Goal: Navigation & Orientation: Find specific page/section

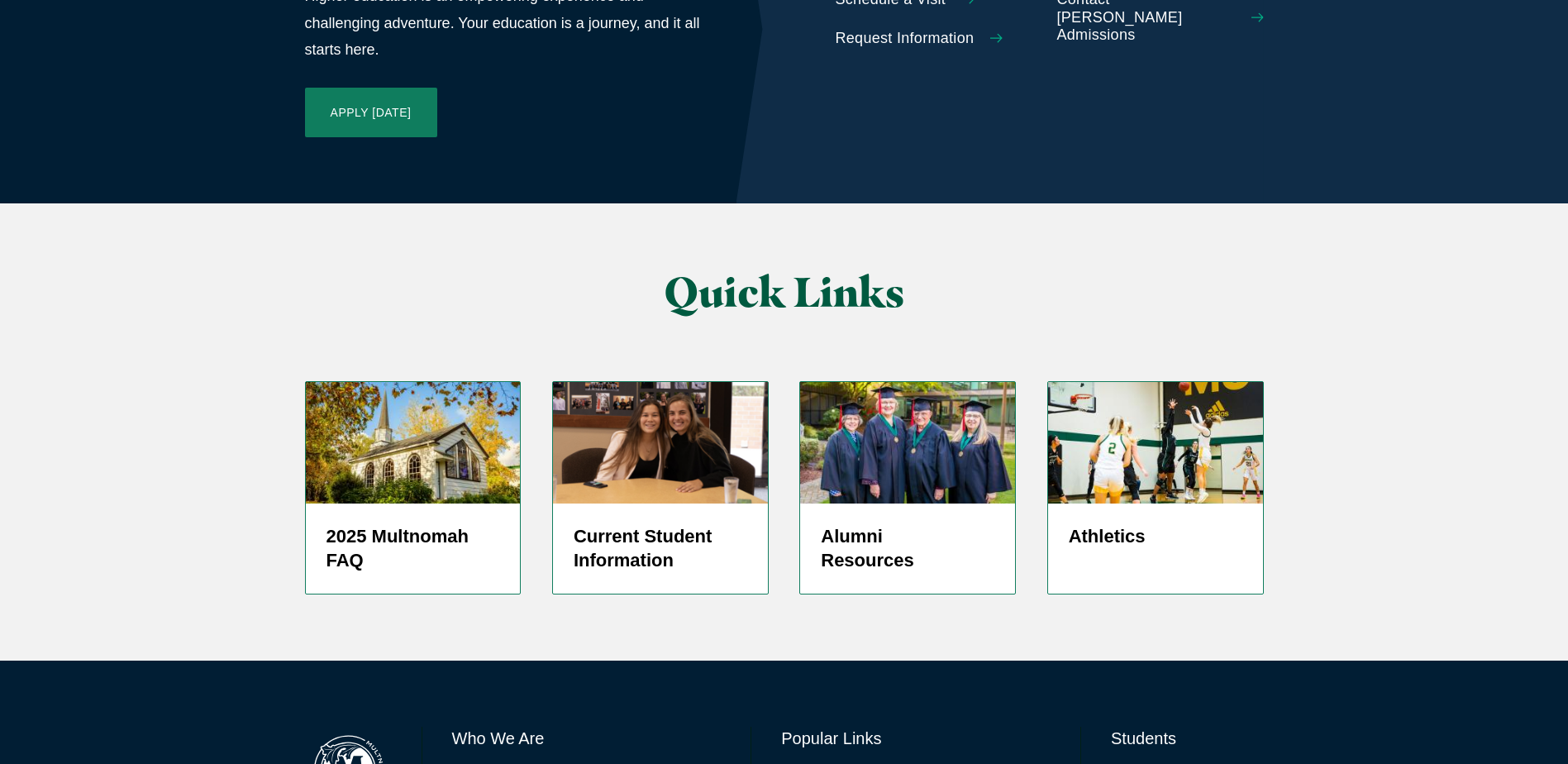
scroll to position [3918, 0]
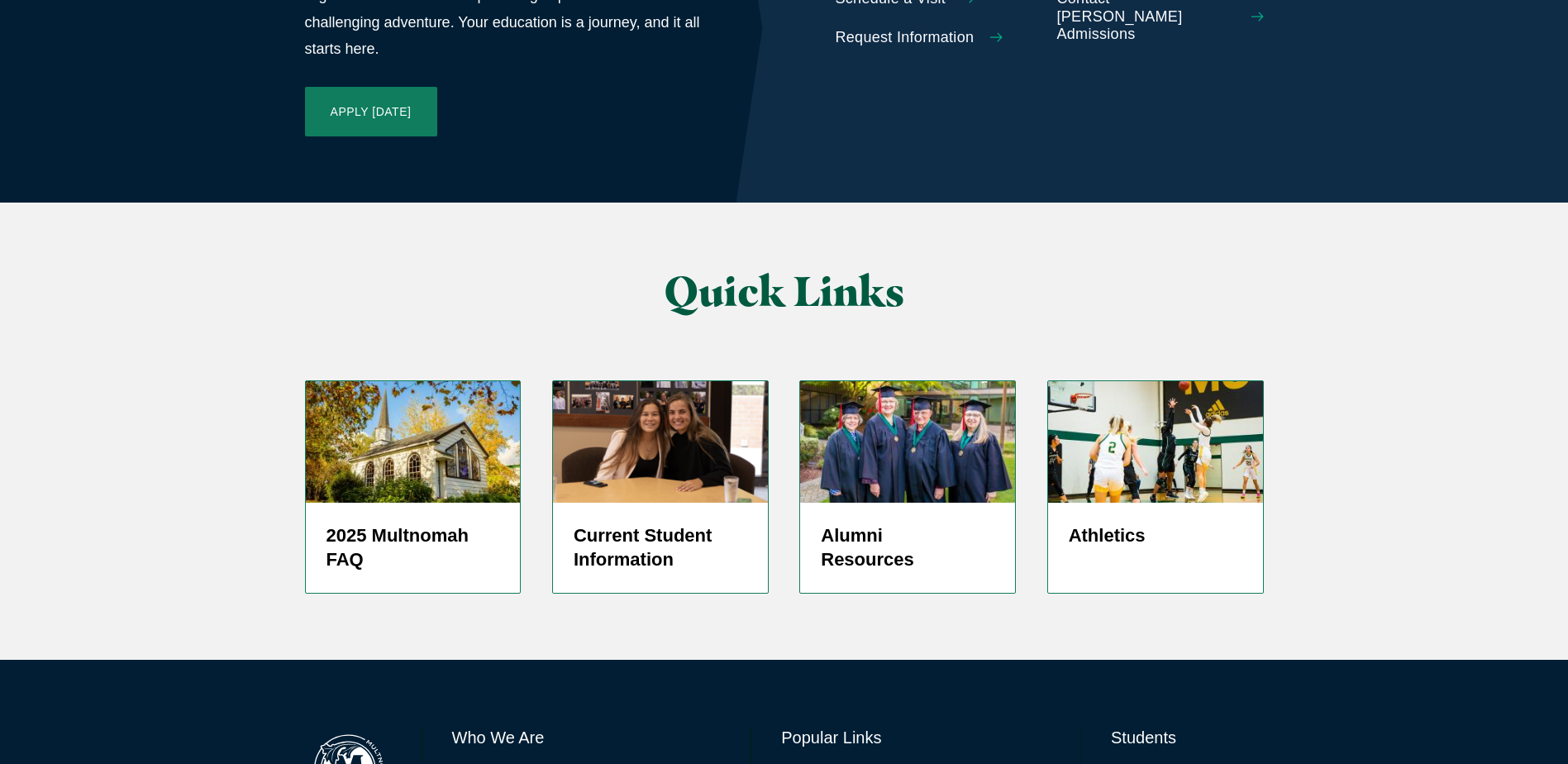
click at [822, 763] on link "Directory" at bounding box center [807, 775] width 53 height 24
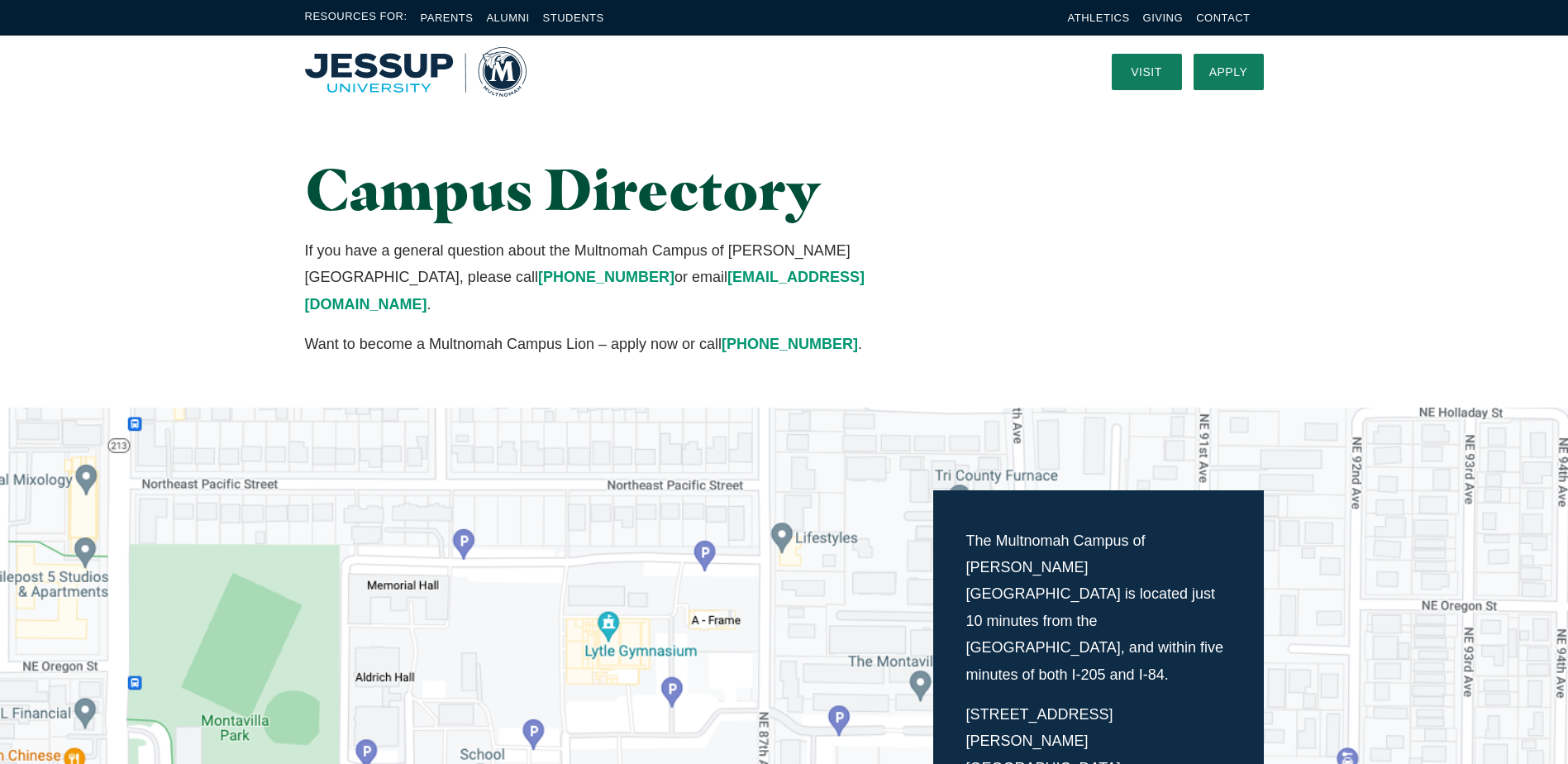
click at [439, 70] on img "Home" at bounding box center [416, 72] width 221 height 50
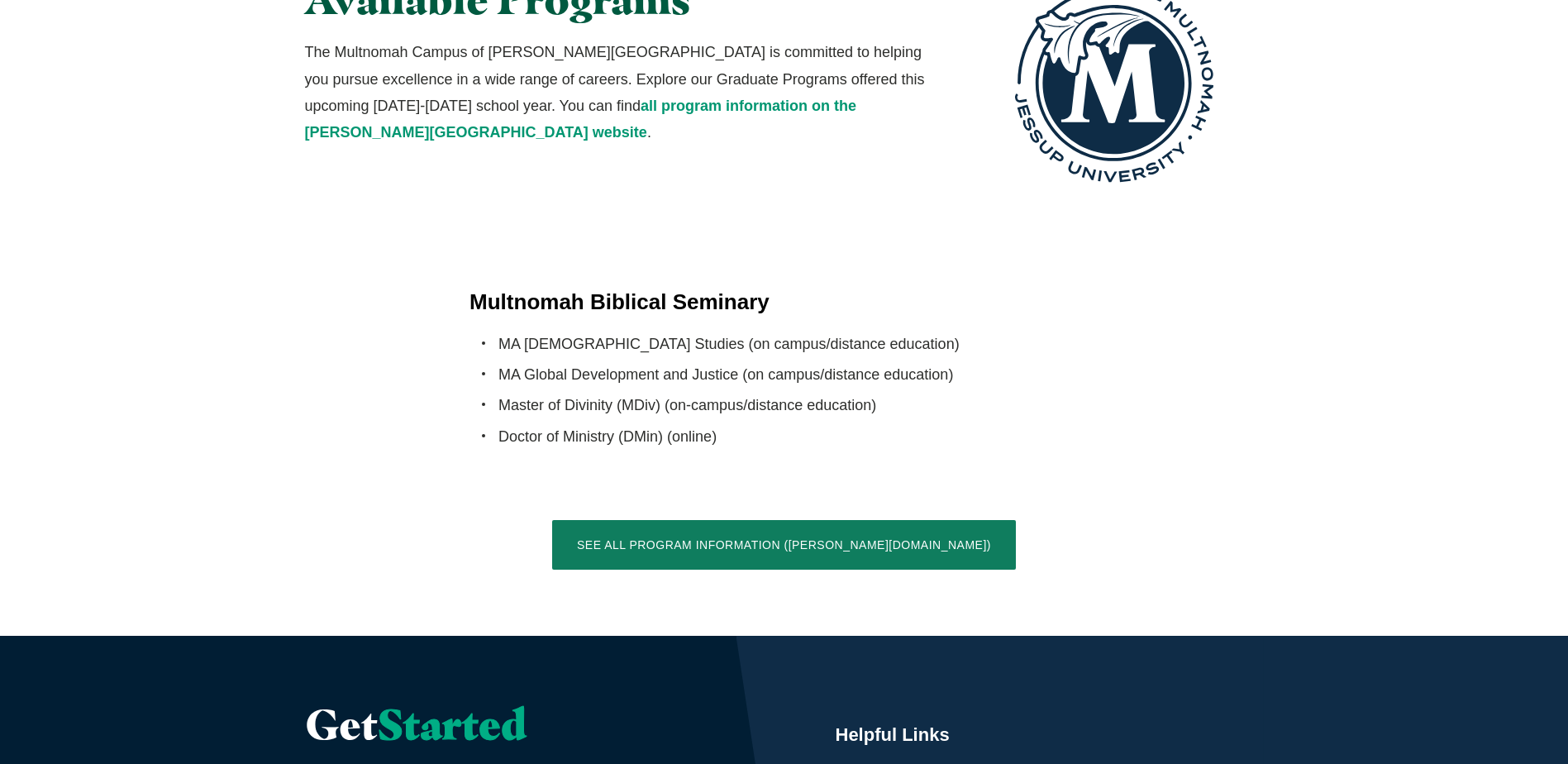
scroll to position [3140, 0]
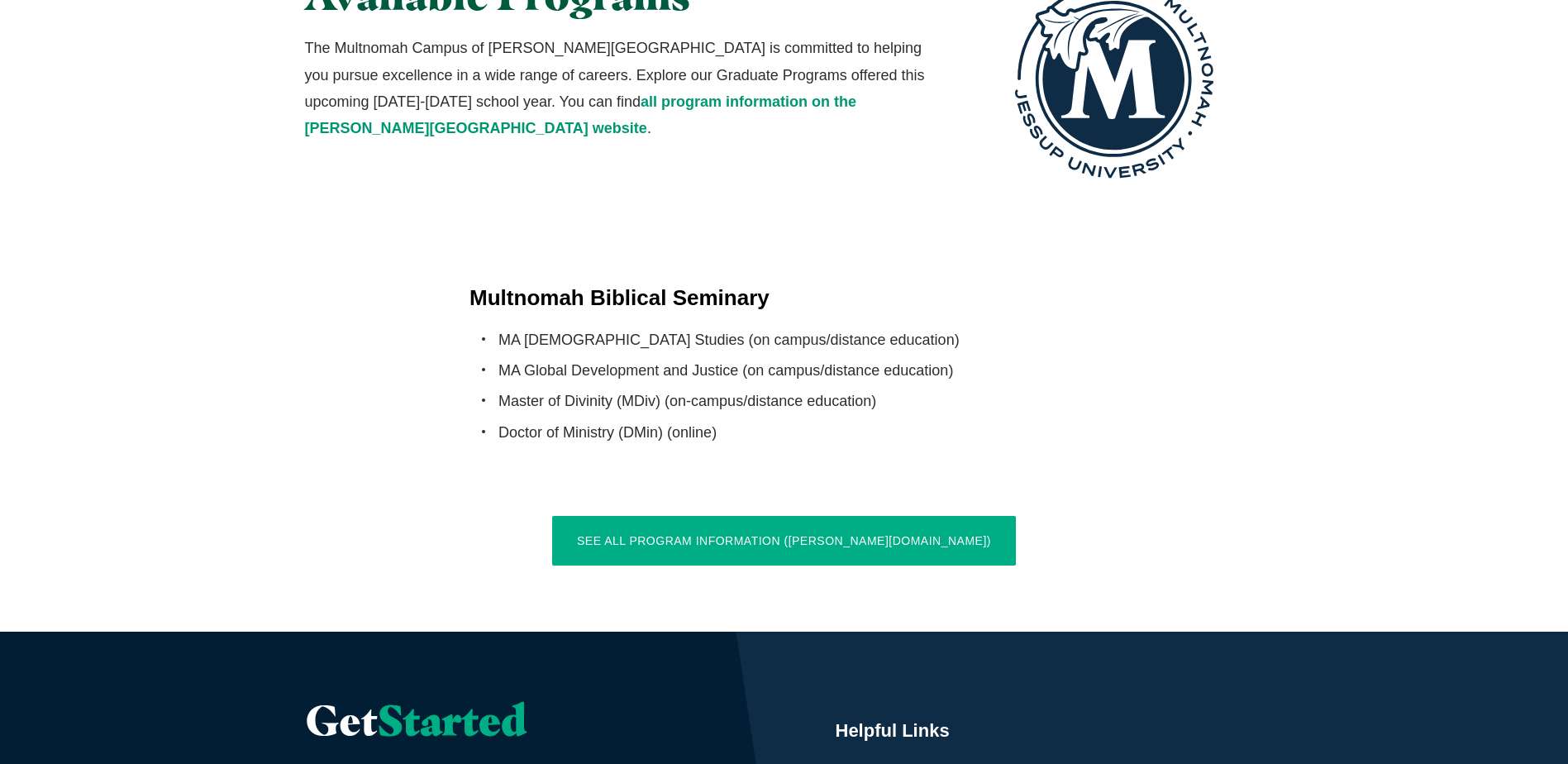
click at [684, 516] on link "See All Program Information ([PERSON_NAME][DOMAIN_NAME])" at bounding box center [784, 540] width 463 height 50
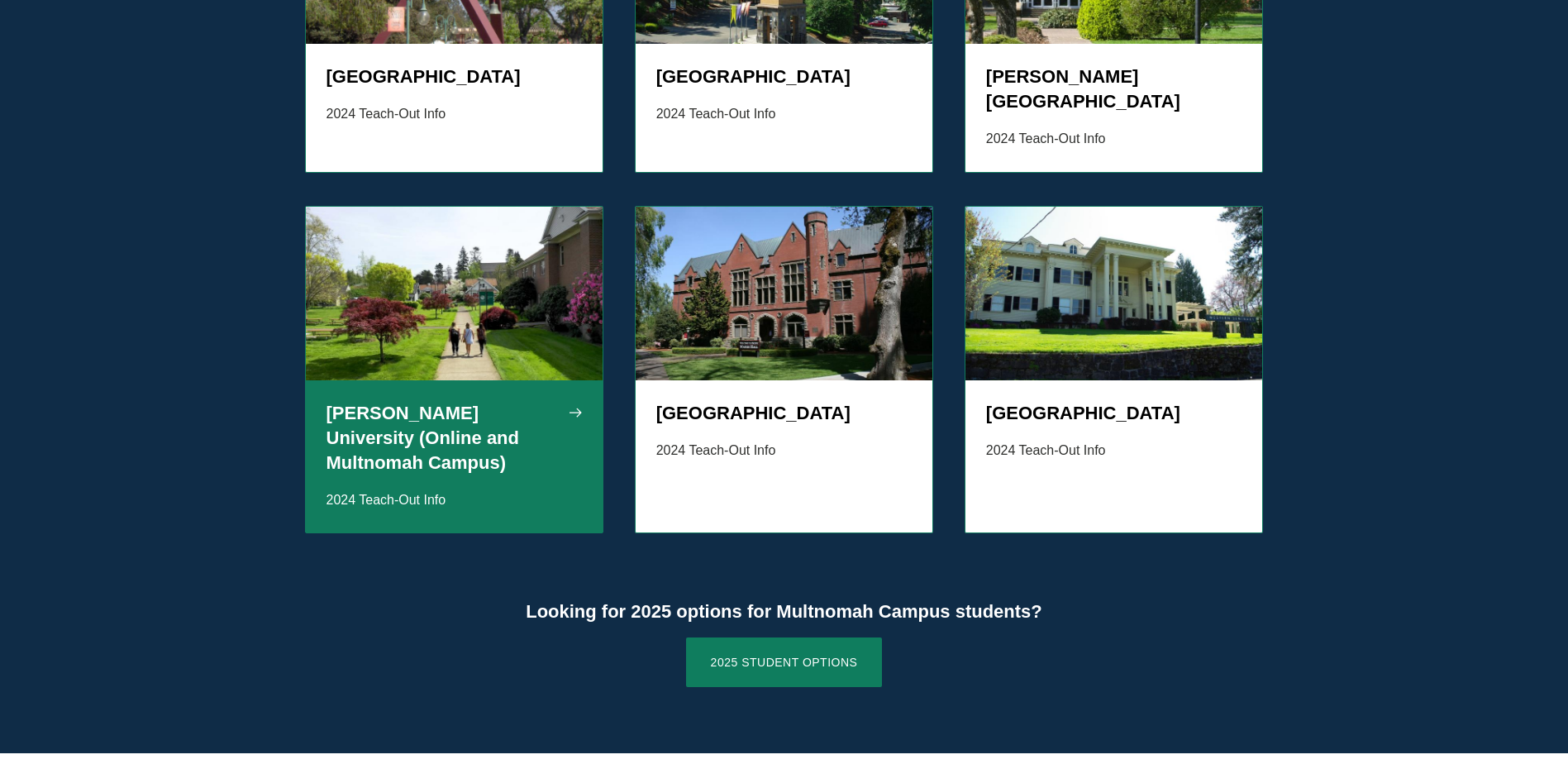
scroll to position [1736, 0]
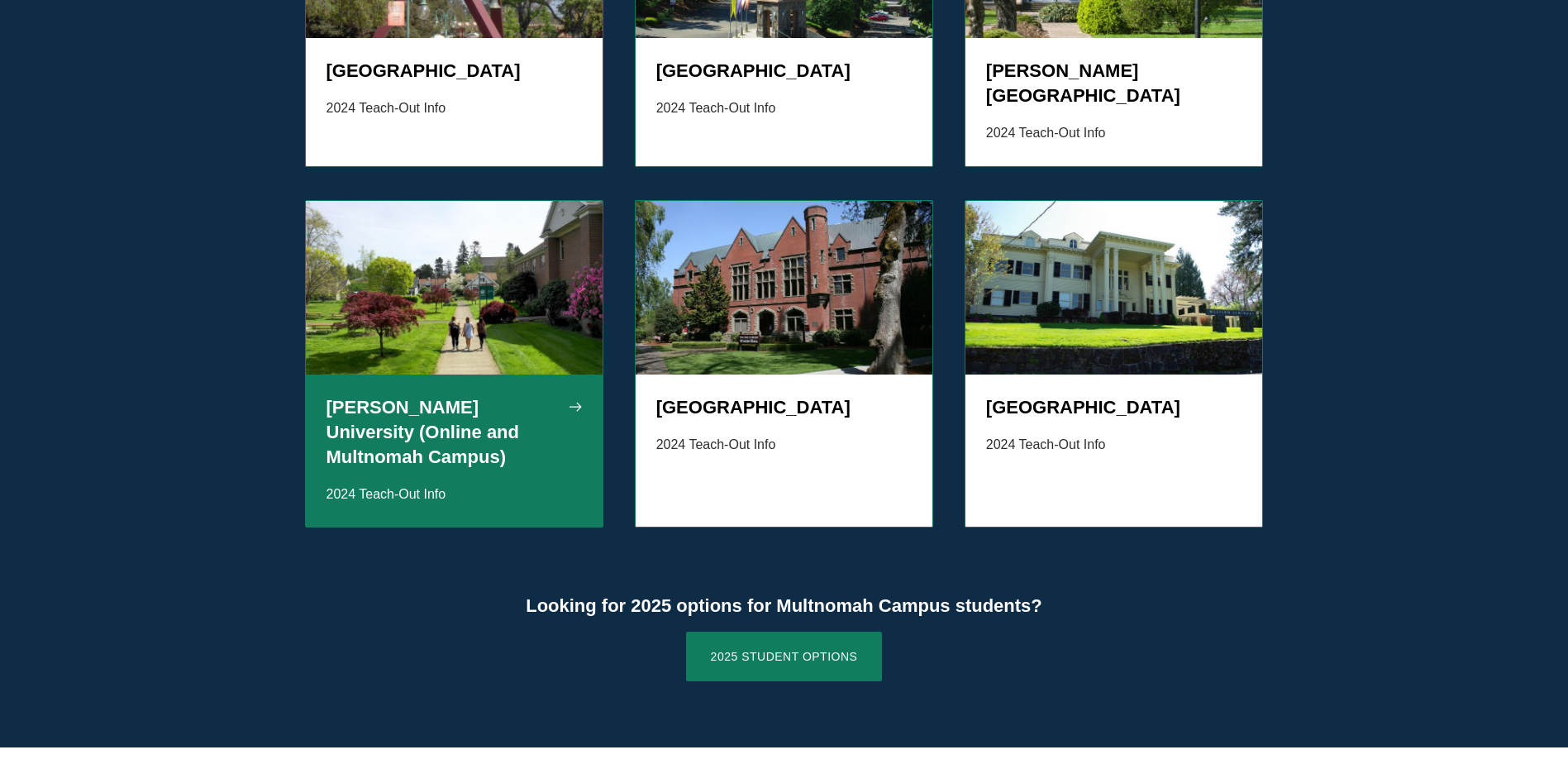
click at [394, 248] on img "Grid" at bounding box center [455, 287] width 297 height 173
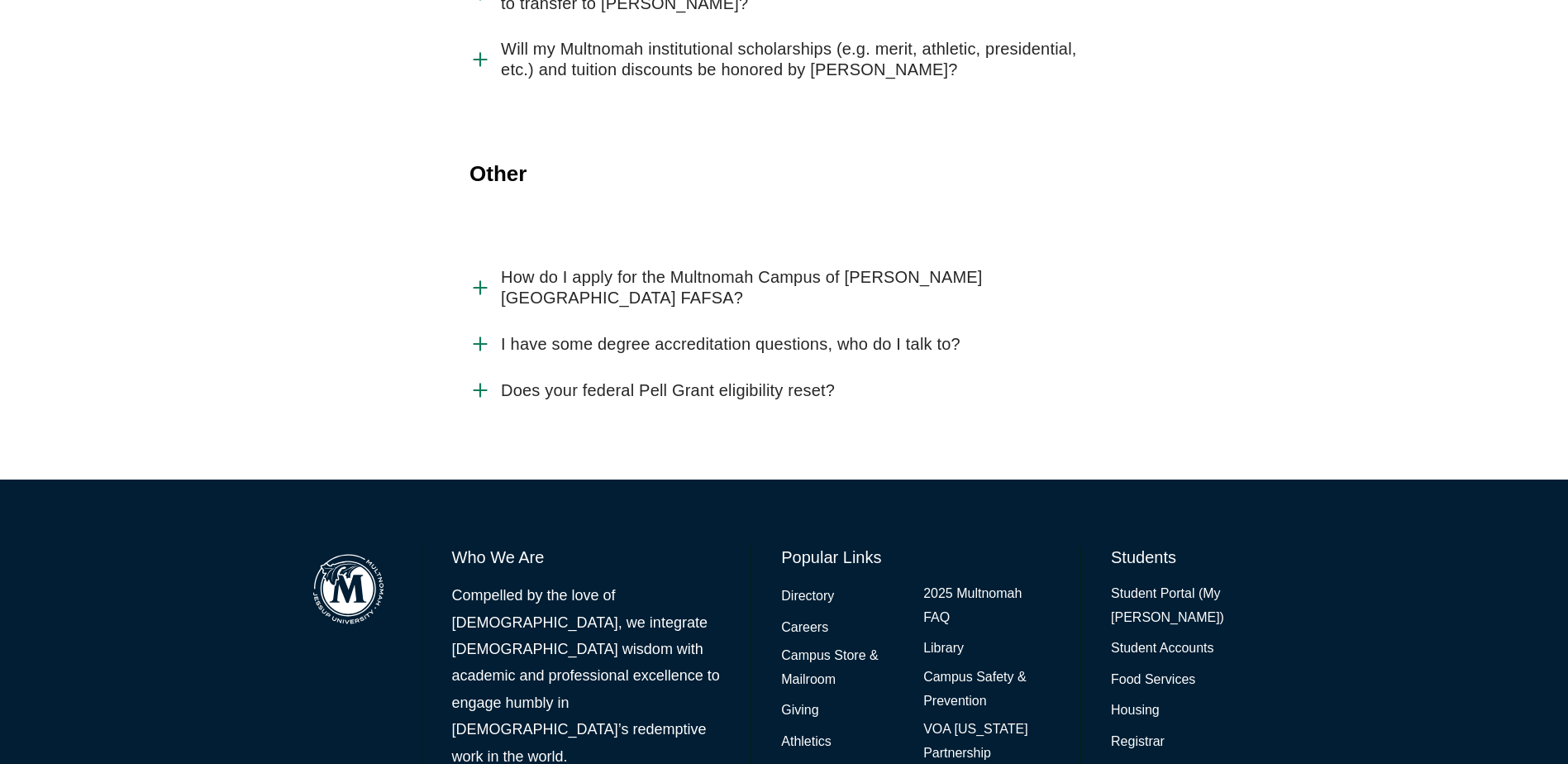
scroll to position [3810, 0]
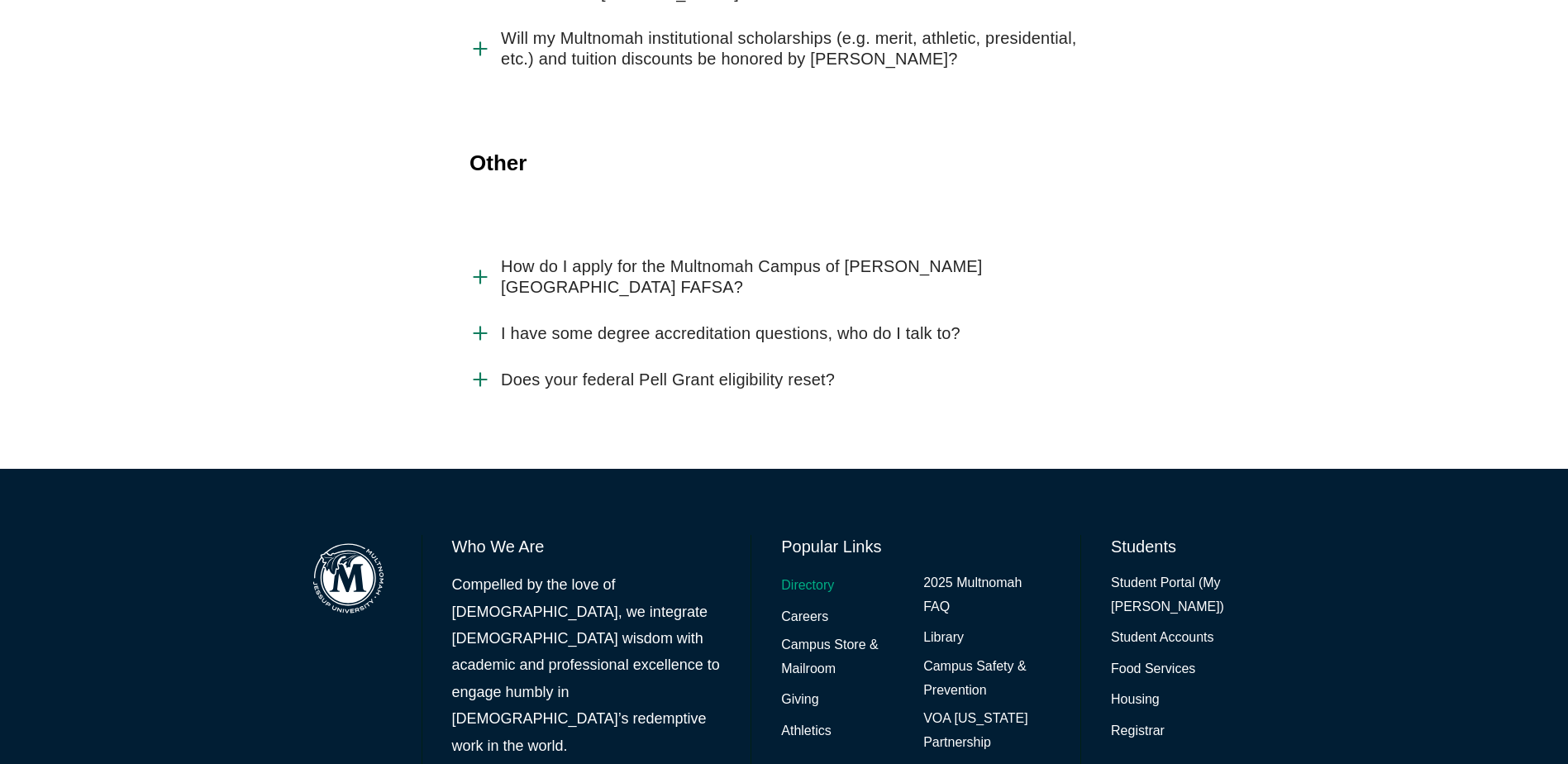
click at [797, 574] on link "Directory" at bounding box center [807, 585] width 53 height 24
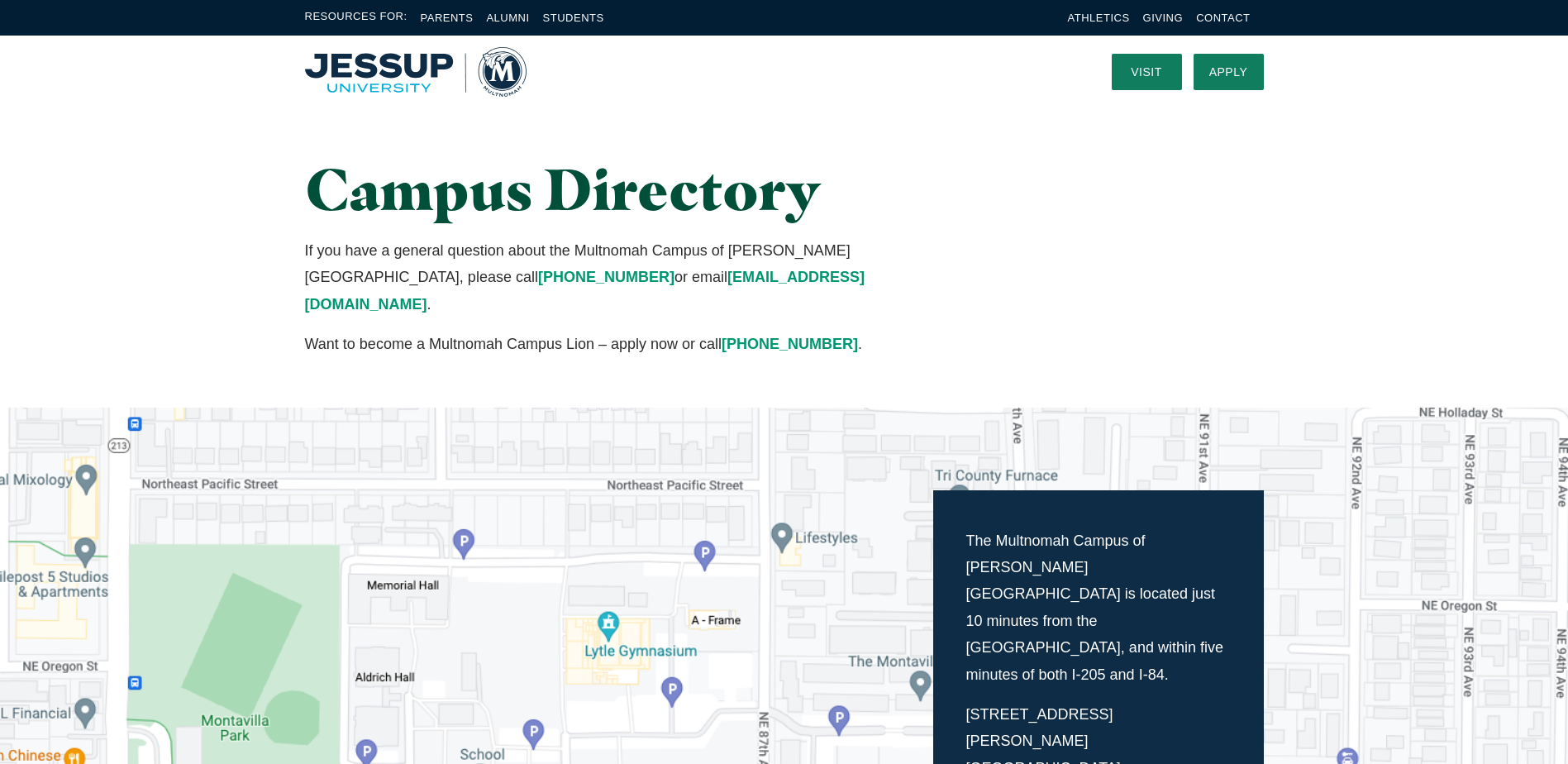
click at [436, 60] on img "Home" at bounding box center [416, 72] width 221 height 50
